Goal: Task Accomplishment & Management: Manage account settings

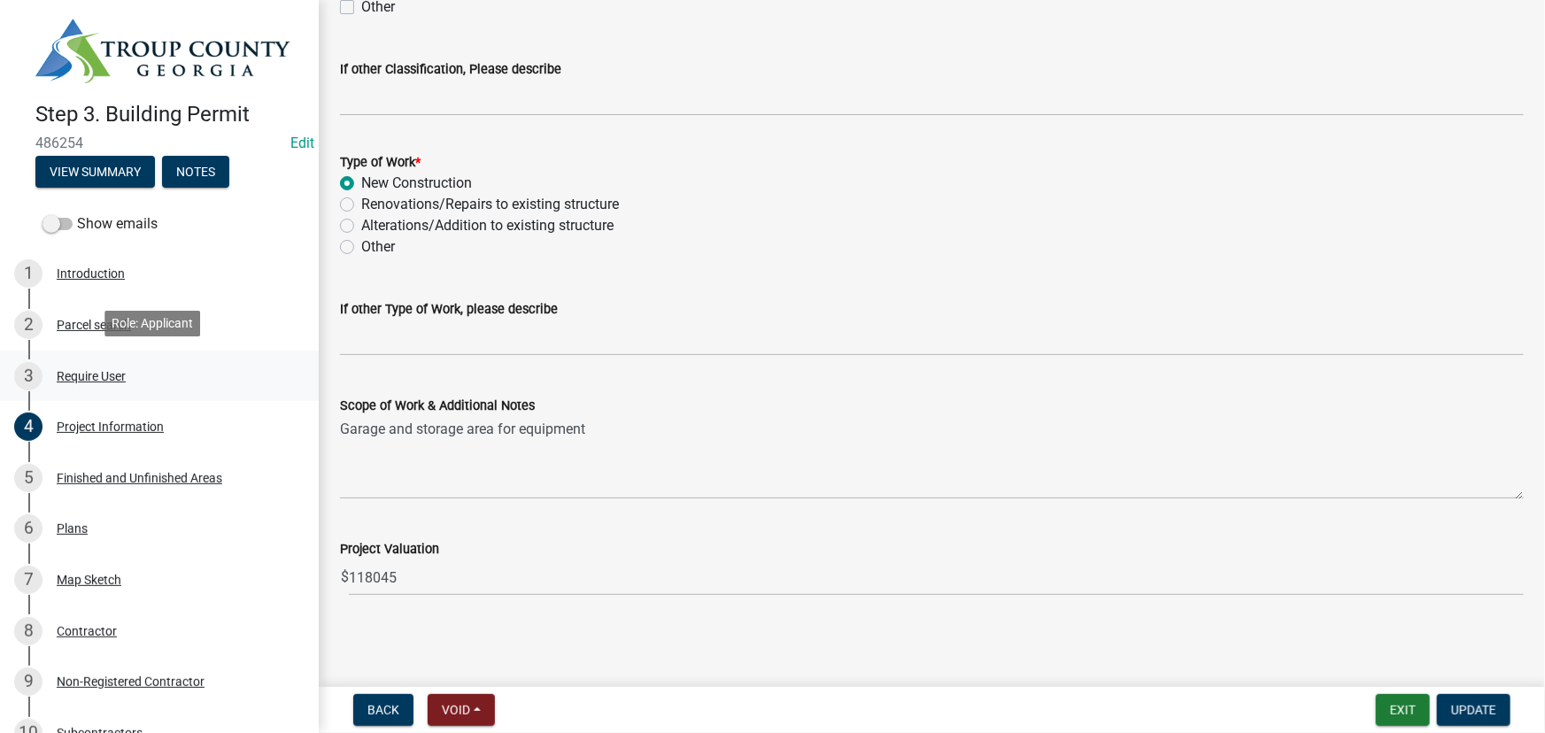
click at [127, 374] on div "3 Require User" at bounding box center [152, 376] width 276 height 28
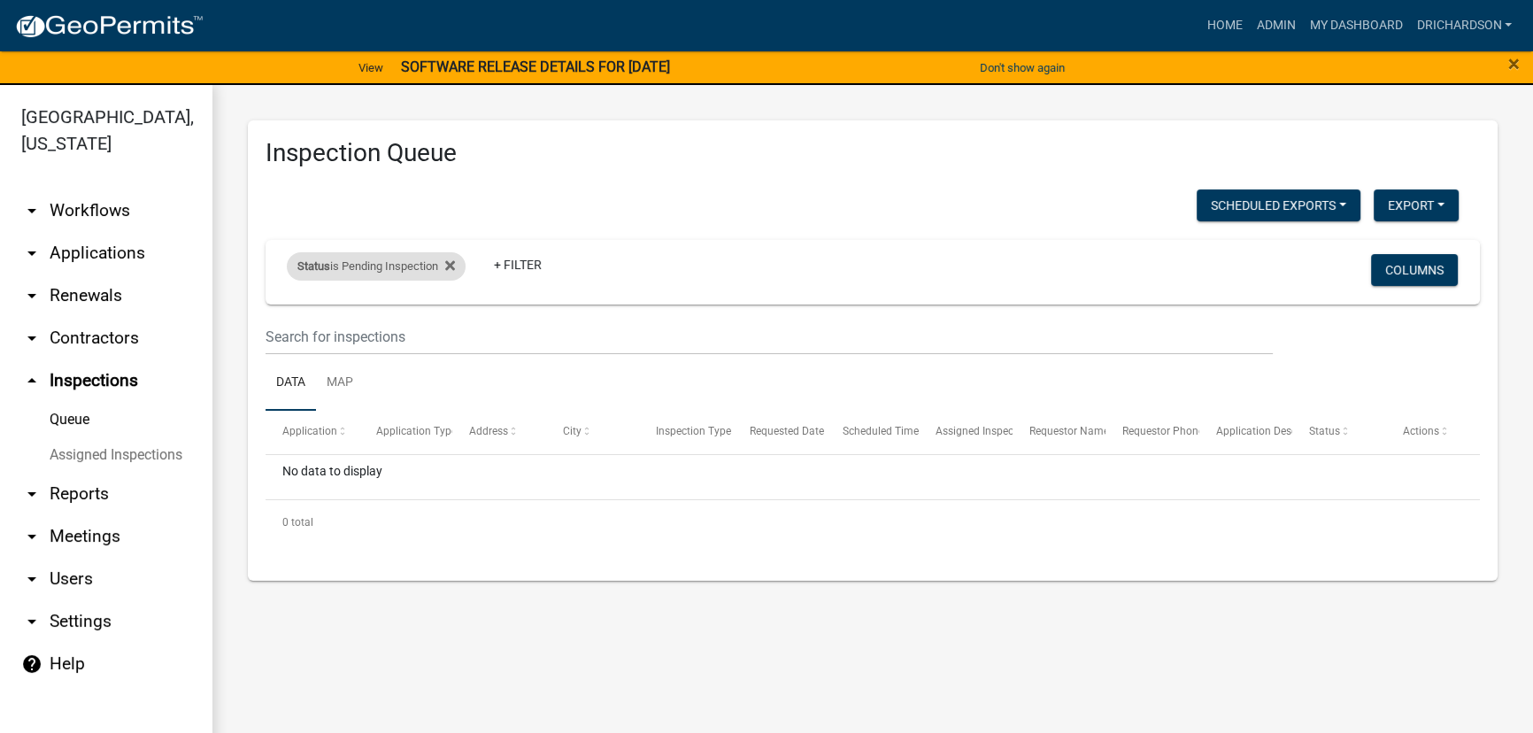
click at [383, 271] on div "Status is Pending Inspection" at bounding box center [376, 266] width 179 height 28
click at [364, 338] on select "Select an option Pending Schedule Pending Inspection Approved Denied Deleted Vo…" at bounding box center [378, 332] width 177 height 36
select select "0"
click at [290, 314] on select "Select an option Pending Schedule Pending Inspection Approved Denied Deleted Vo…" at bounding box center [378, 332] width 177 height 36
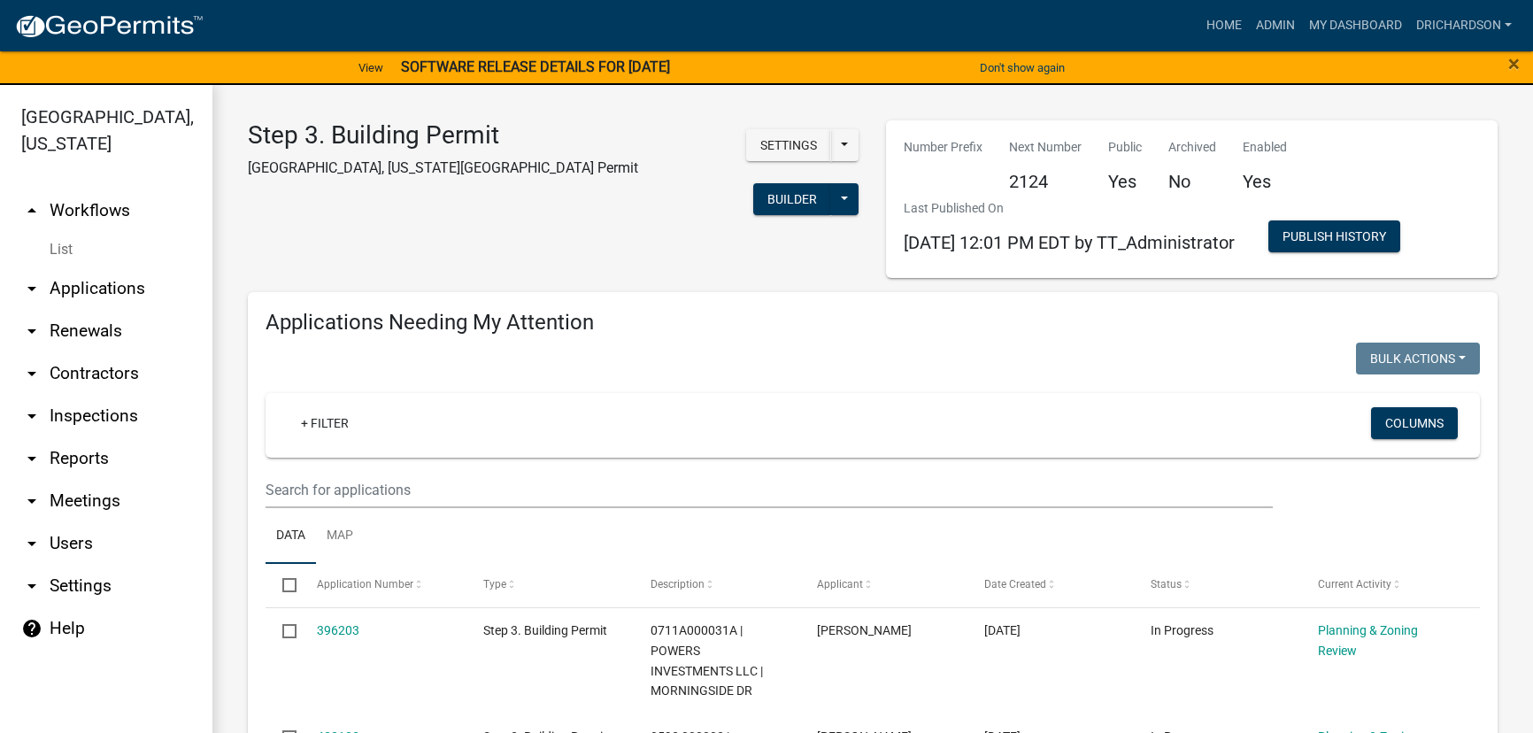
select select "1: 25"
